Goal: Task Accomplishment & Management: Manage account settings

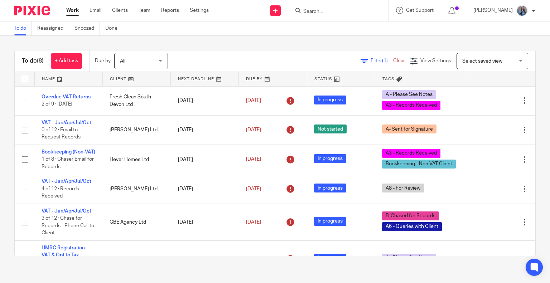
click at [322, 10] on input "Search" at bounding box center [335, 12] width 64 height 6
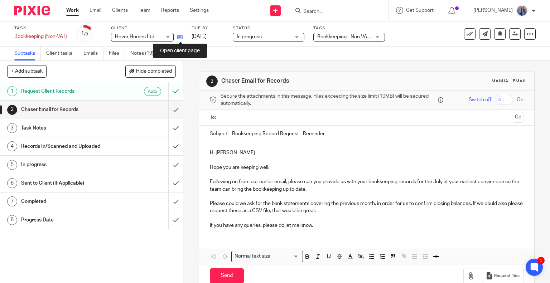
click at [179, 37] on icon at bounding box center [179, 36] width 5 height 5
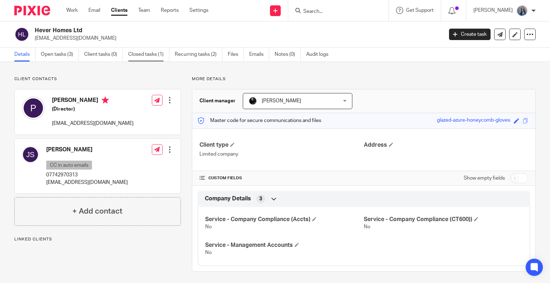
click at [160, 56] on link "Closed tasks (1)" at bounding box center [148, 55] width 41 height 14
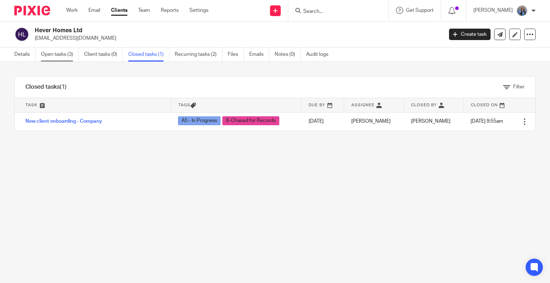
click at [64, 54] on link "Open tasks (3)" at bounding box center [60, 55] width 38 height 14
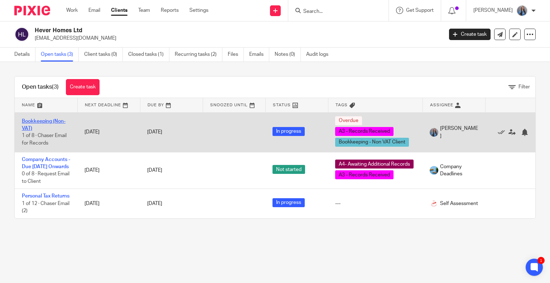
click at [30, 119] on link "Bookkeeping (Non-VAT)" at bounding box center [44, 125] width 44 height 12
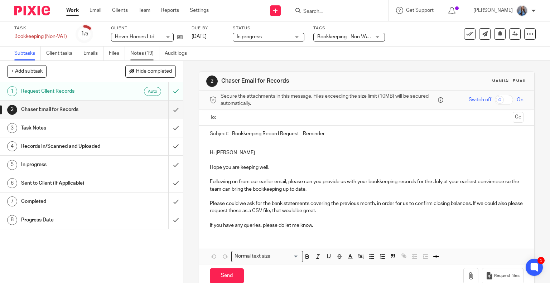
click at [146, 57] on link "Notes (19)" at bounding box center [144, 54] width 29 height 14
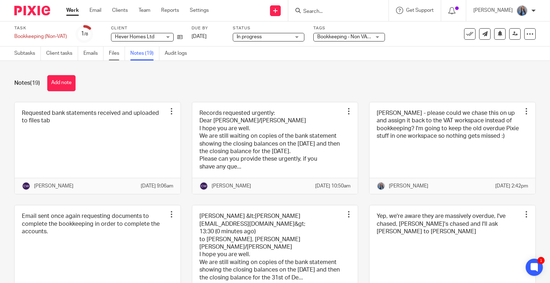
drag, startPoint x: 16, startPoint y: 120, endPoint x: 114, endPoint y: 53, distance: 118.8
click at [114, 53] on main "Task Bookkeeping (Non-VAT) Save Bookkeeping (Non-VAT) 1 /8 Client Hever Homes L…" at bounding box center [275, 141] width 550 height 283
click at [114, 53] on link "Files" at bounding box center [117, 54] width 16 height 14
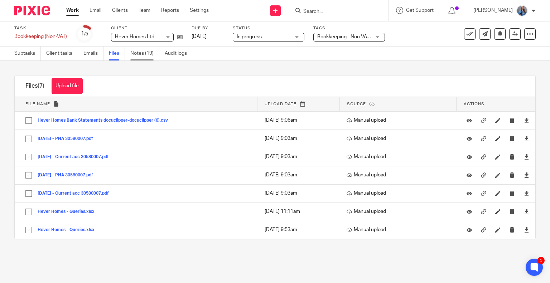
click at [142, 53] on link "Notes (19)" at bounding box center [144, 54] width 29 height 14
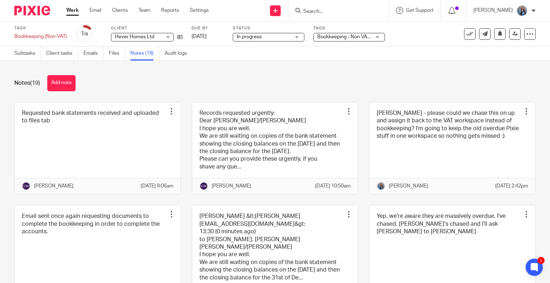
click at [57, 87] on button "Add note" at bounding box center [61, 83] width 28 height 16
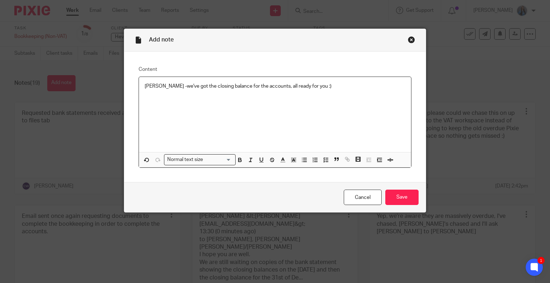
drag, startPoint x: 155, startPoint y: 86, endPoint x: 149, endPoint y: 83, distance: 6.6
click at [155, 86] on p "Nick -we've got the closing balance for the accounts, all ready for you :)" at bounding box center [275, 86] width 261 height 7
click at [397, 197] on input "Save" at bounding box center [401, 197] width 33 height 15
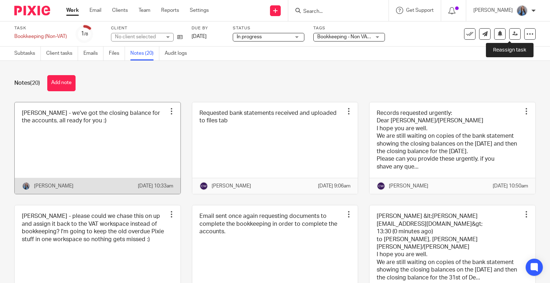
click at [111, 142] on link at bounding box center [98, 148] width 166 height 92
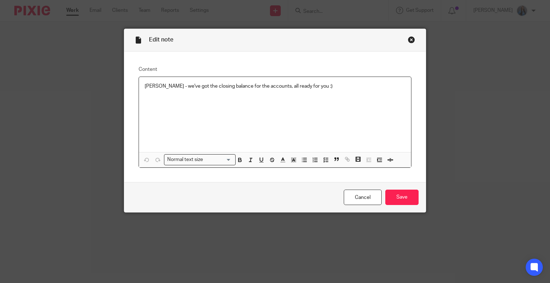
click at [298, 86] on p "[PERSON_NAME] - we've got the closing balance for the accounts, all ready for y…" at bounding box center [275, 86] width 261 height 7
click at [401, 198] on input "Save" at bounding box center [401, 197] width 33 height 15
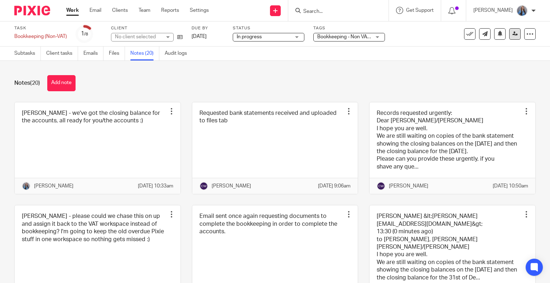
click at [509, 38] on link at bounding box center [514, 33] width 11 height 11
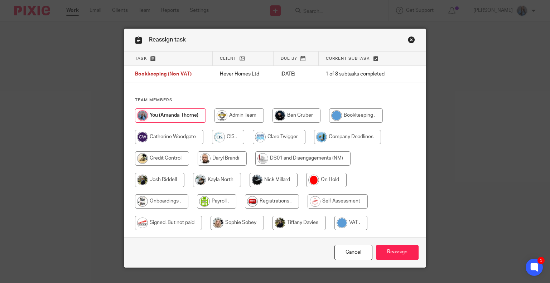
click at [300, 119] on input "radio" at bounding box center [297, 116] width 48 height 14
radio input "true"
click at [261, 180] on input "radio" at bounding box center [274, 180] width 48 height 14
radio input "true"
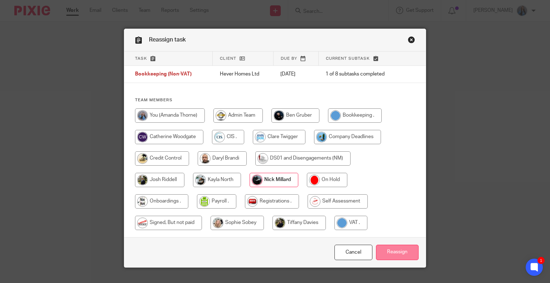
click at [395, 255] on input "Reassign" at bounding box center [397, 252] width 43 height 15
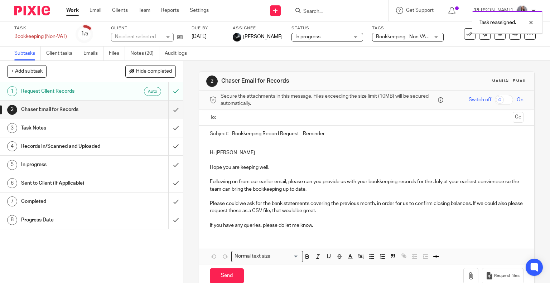
scroll to position [14, 0]
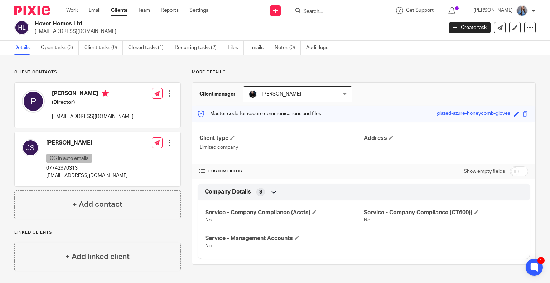
scroll to position [9, 0]
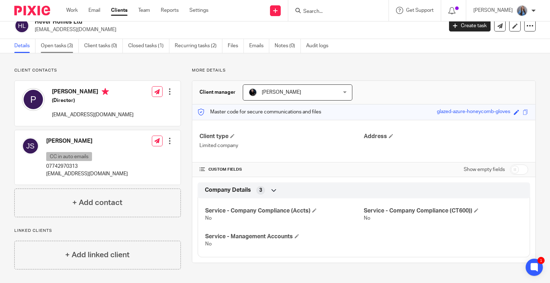
click at [50, 47] on link "Open tasks (3)" at bounding box center [60, 46] width 38 height 14
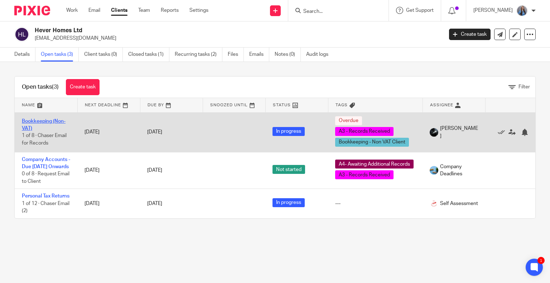
click at [25, 126] on link "Bookkeeping (Non-VAT)" at bounding box center [44, 125] width 44 height 12
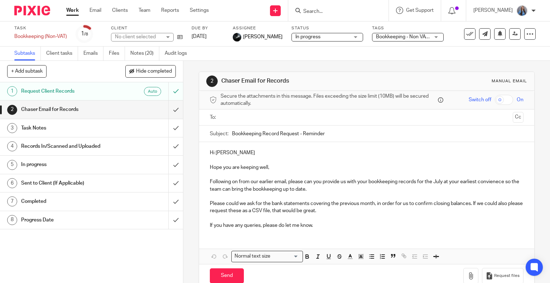
click at [146, 51] on link "Notes (20)" at bounding box center [144, 54] width 29 height 14
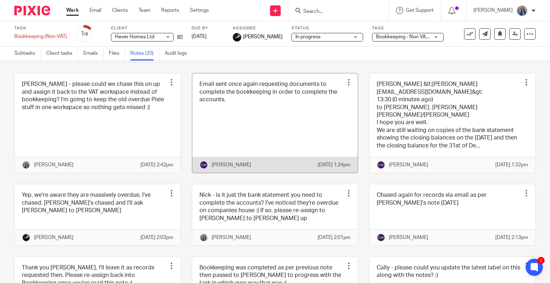
scroll to position [143, 0]
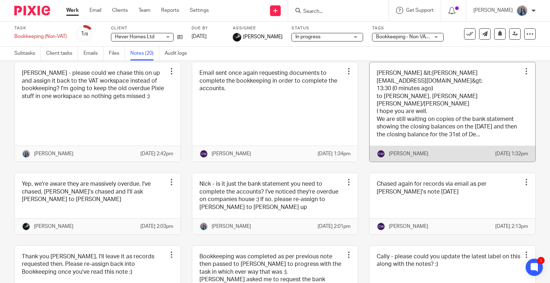
click at [481, 122] on link at bounding box center [453, 112] width 166 height 100
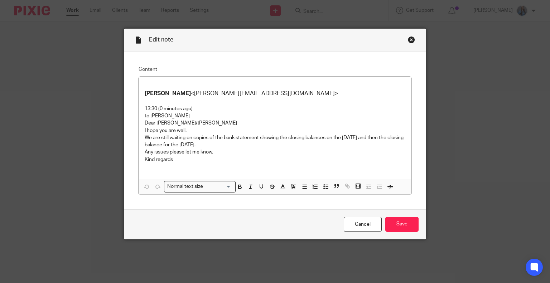
click at [408, 38] on div "Close this dialog window" at bounding box center [411, 39] width 7 height 7
